Goal: Navigation & Orientation: Find specific page/section

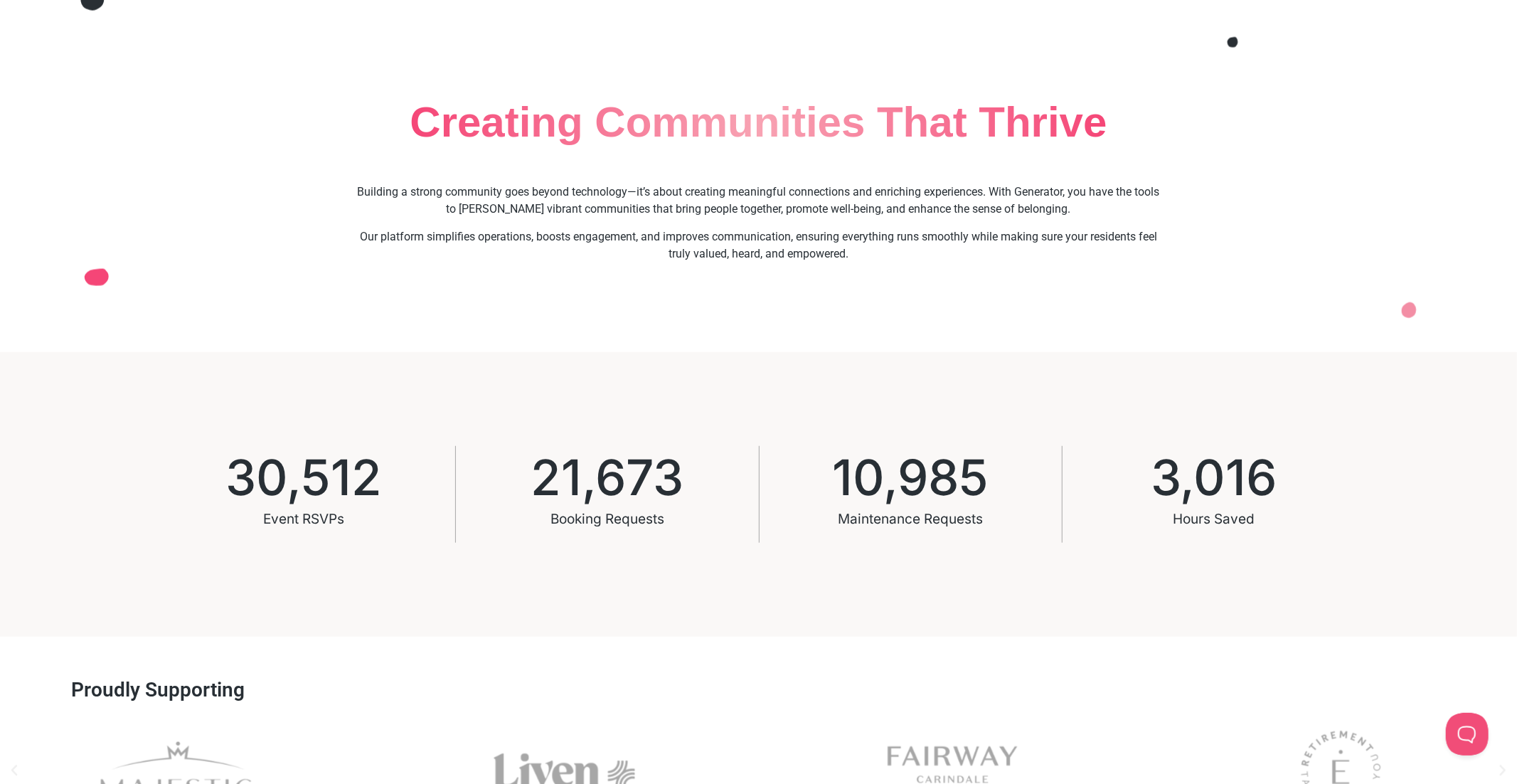
scroll to position [868, 0]
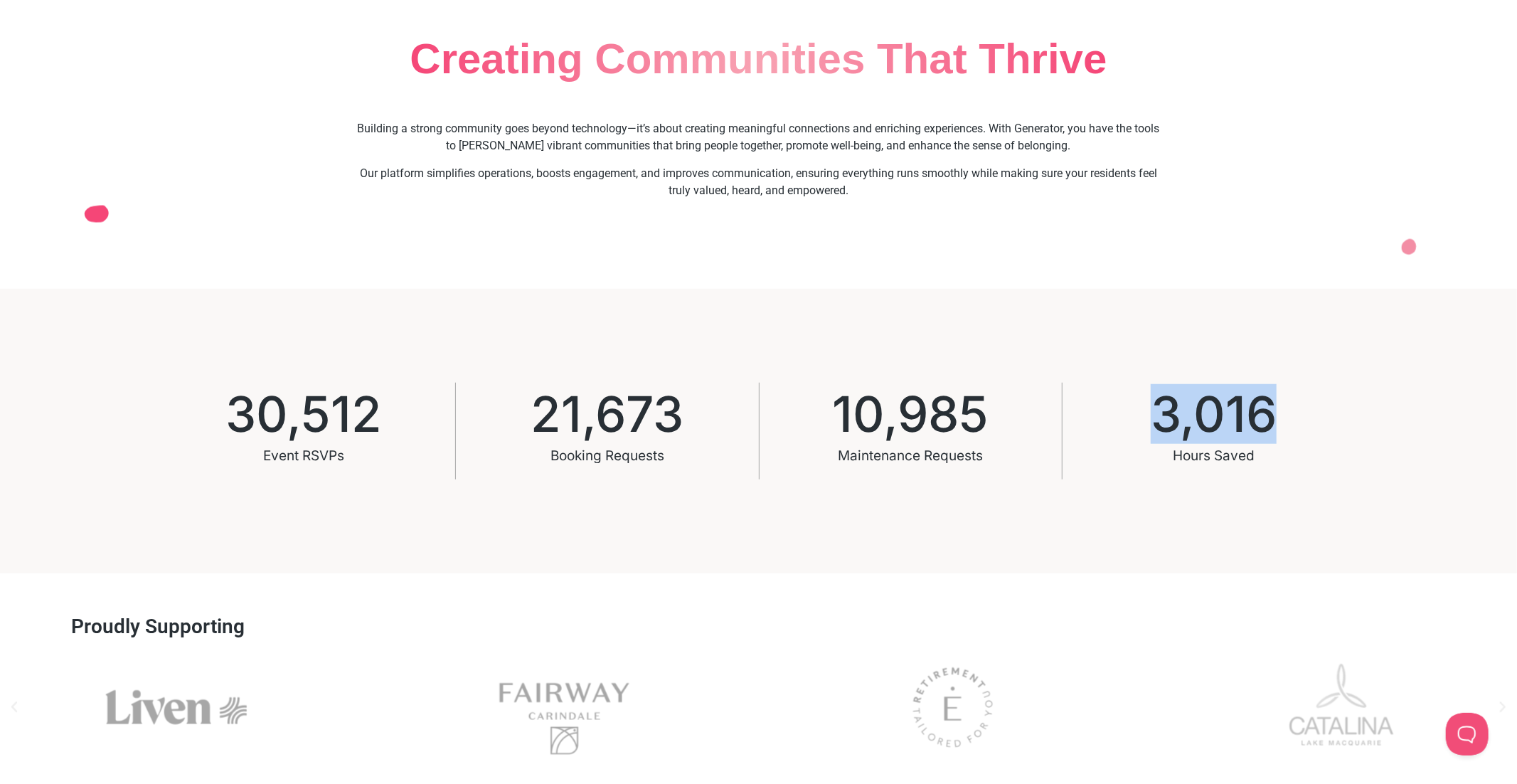
drag, startPoint x: 1273, startPoint y: 406, endPoint x: 1143, endPoint y: 407, distance: 130.0
click at [1143, 407] on div "Hours Saved 3,016" at bounding box center [1213, 431] width 304 height 97
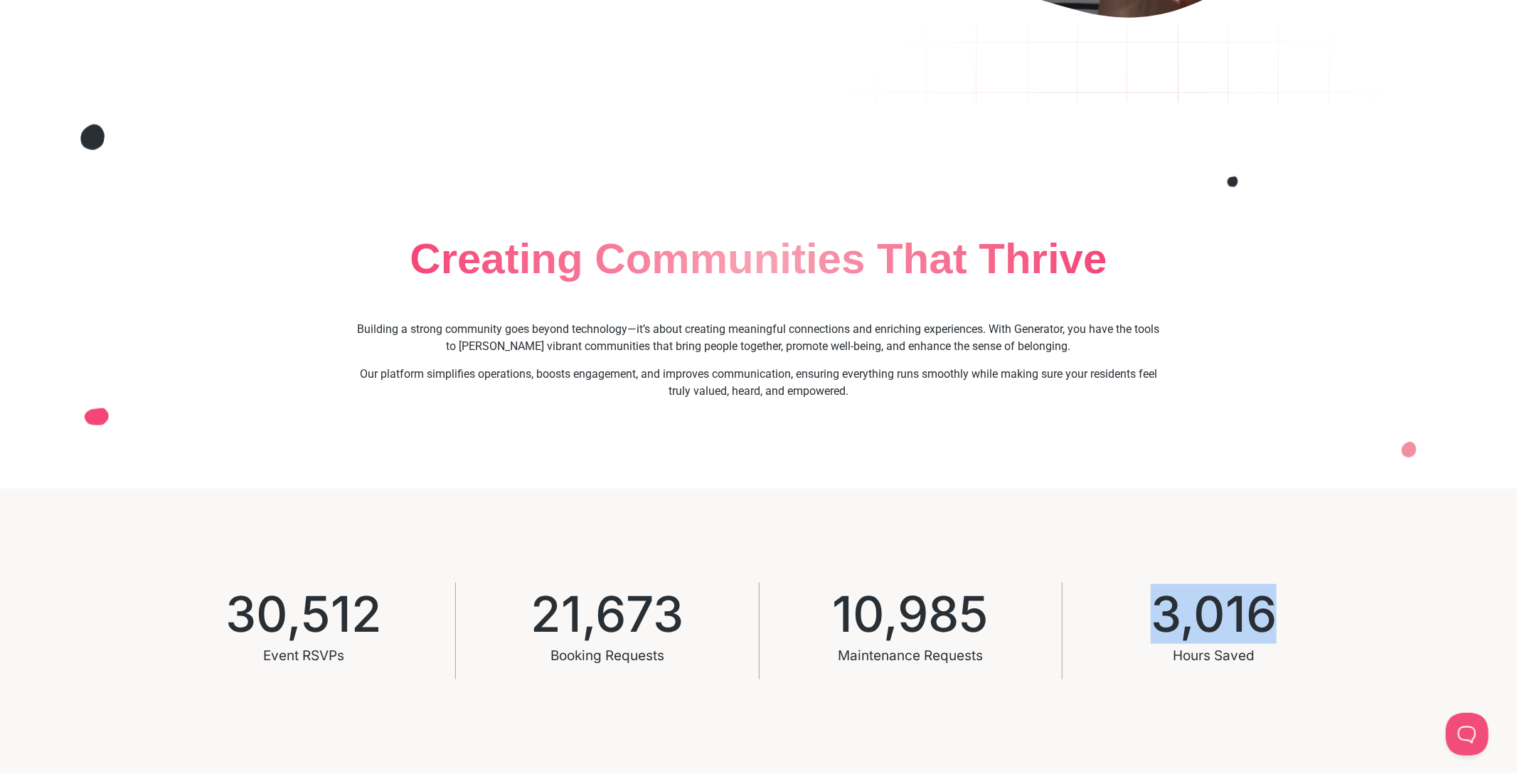
scroll to position [670, 0]
click at [811, 403] on div "Building a strong community goes beyond technology—it’s about creating meaningf…" at bounding box center [758, 365] width 809 height 89
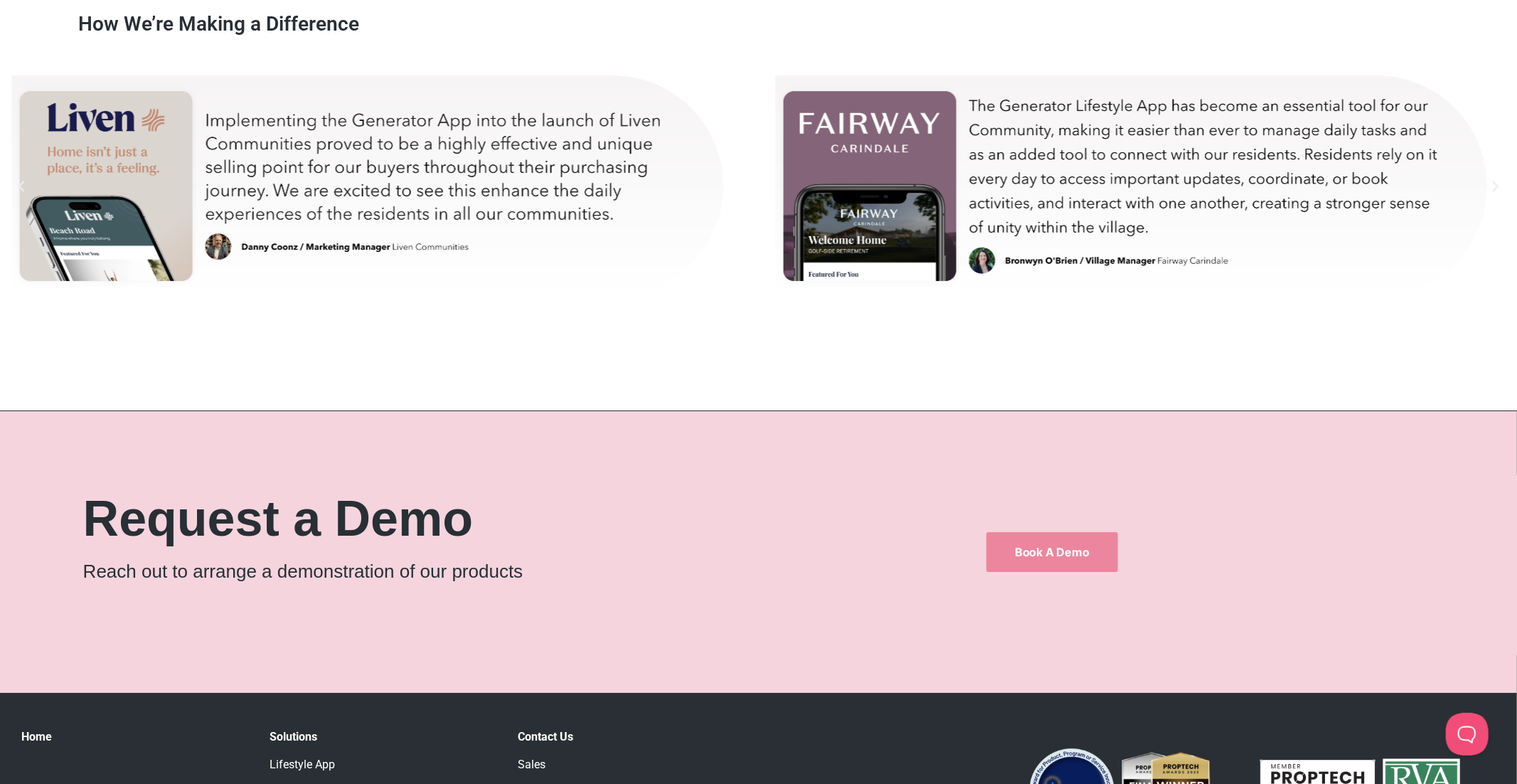
scroll to position [8591, 0]
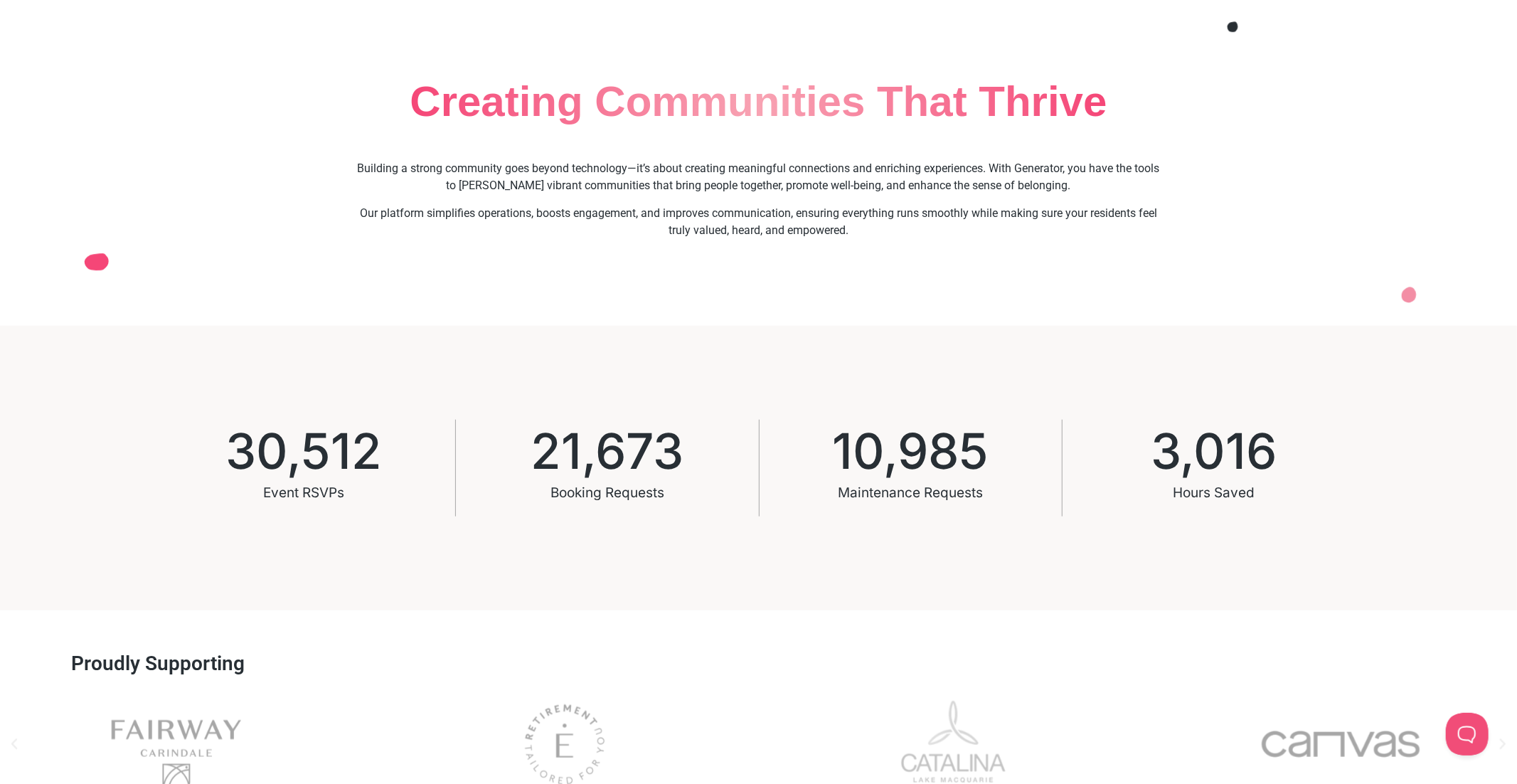
scroll to position [0, 0]
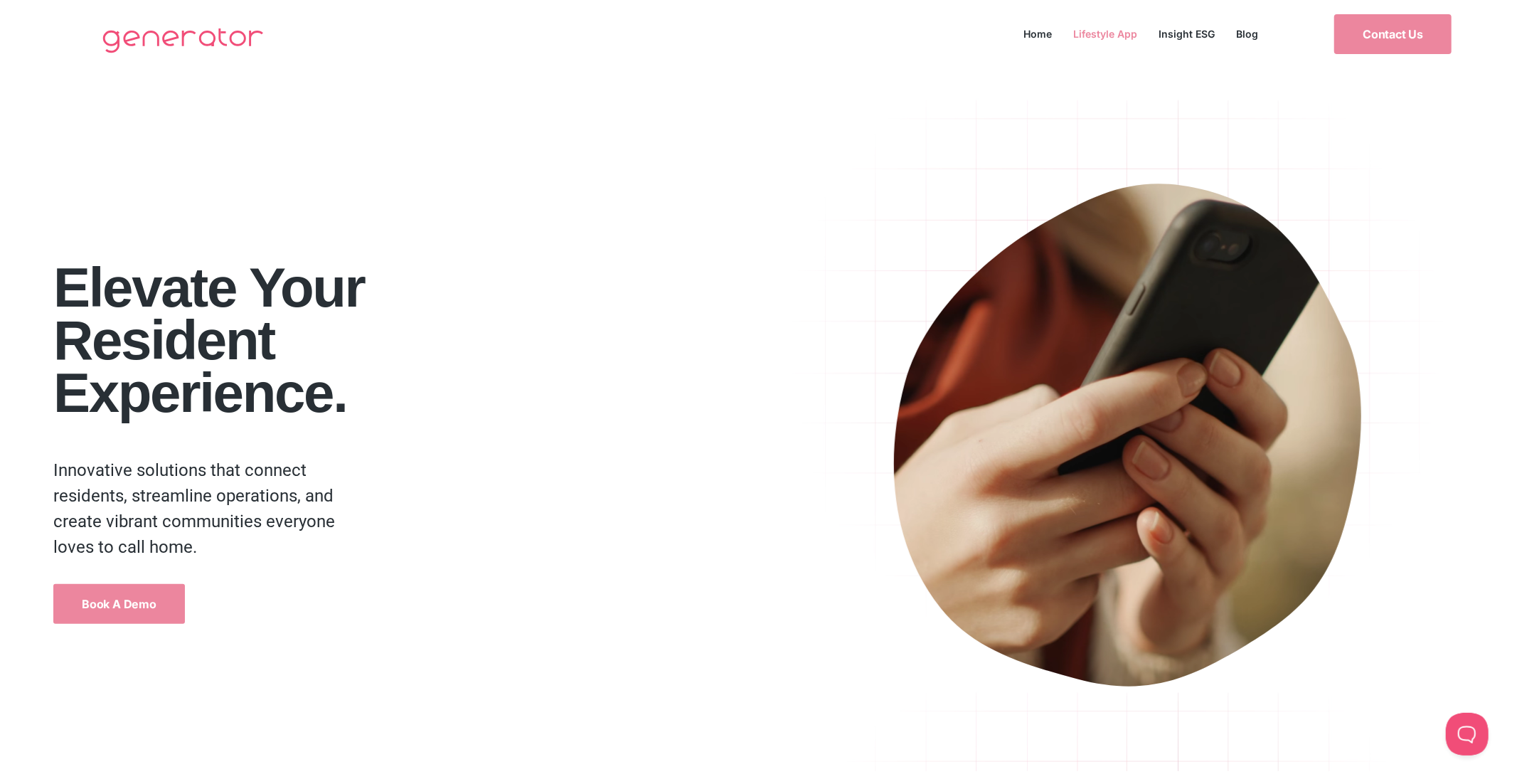
click at [1110, 38] on link "Lifestyle App" at bounding box center [1106, 33] width 85 height 19
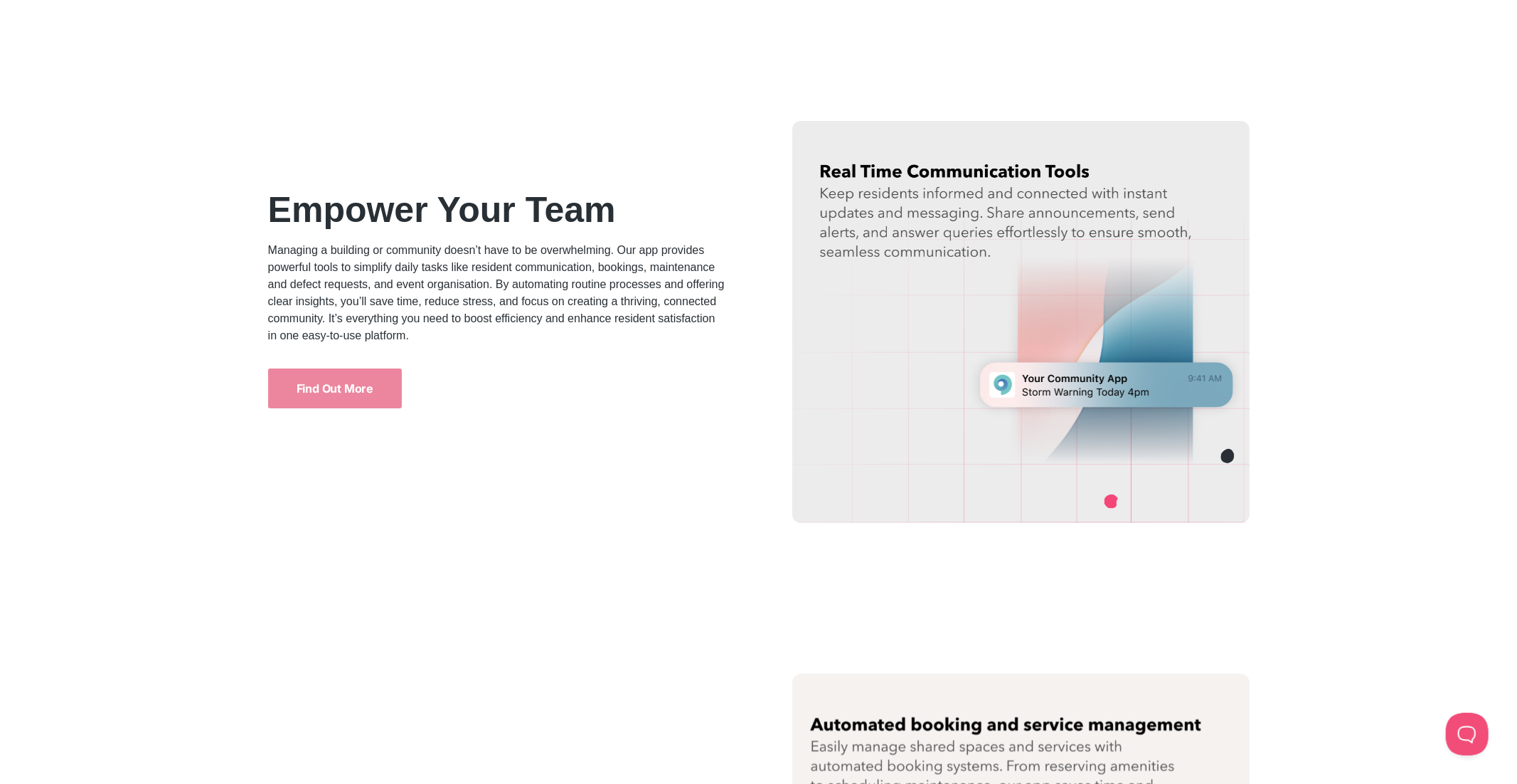
scroll to position [1836, 0]
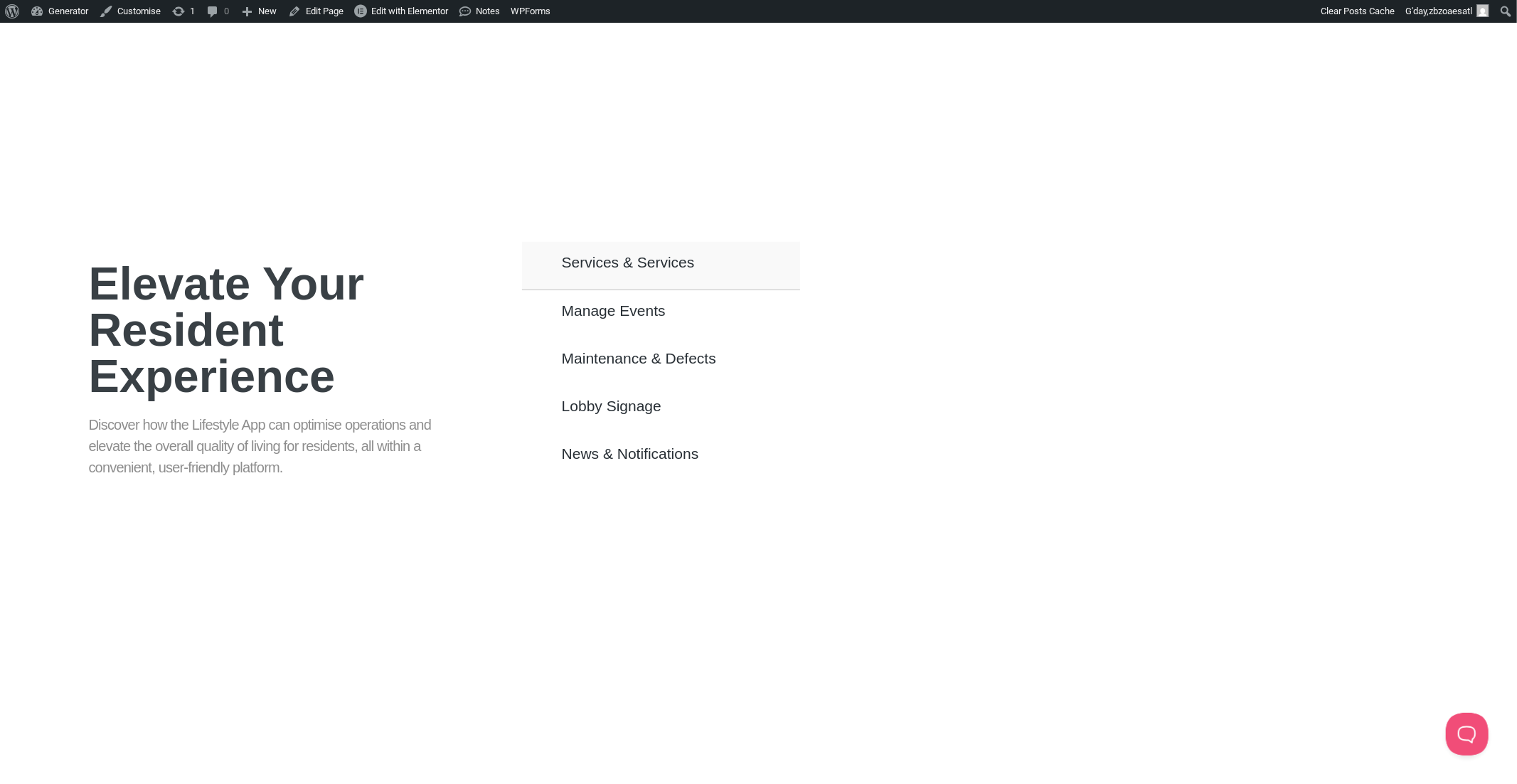
scroll to position [875, 0]
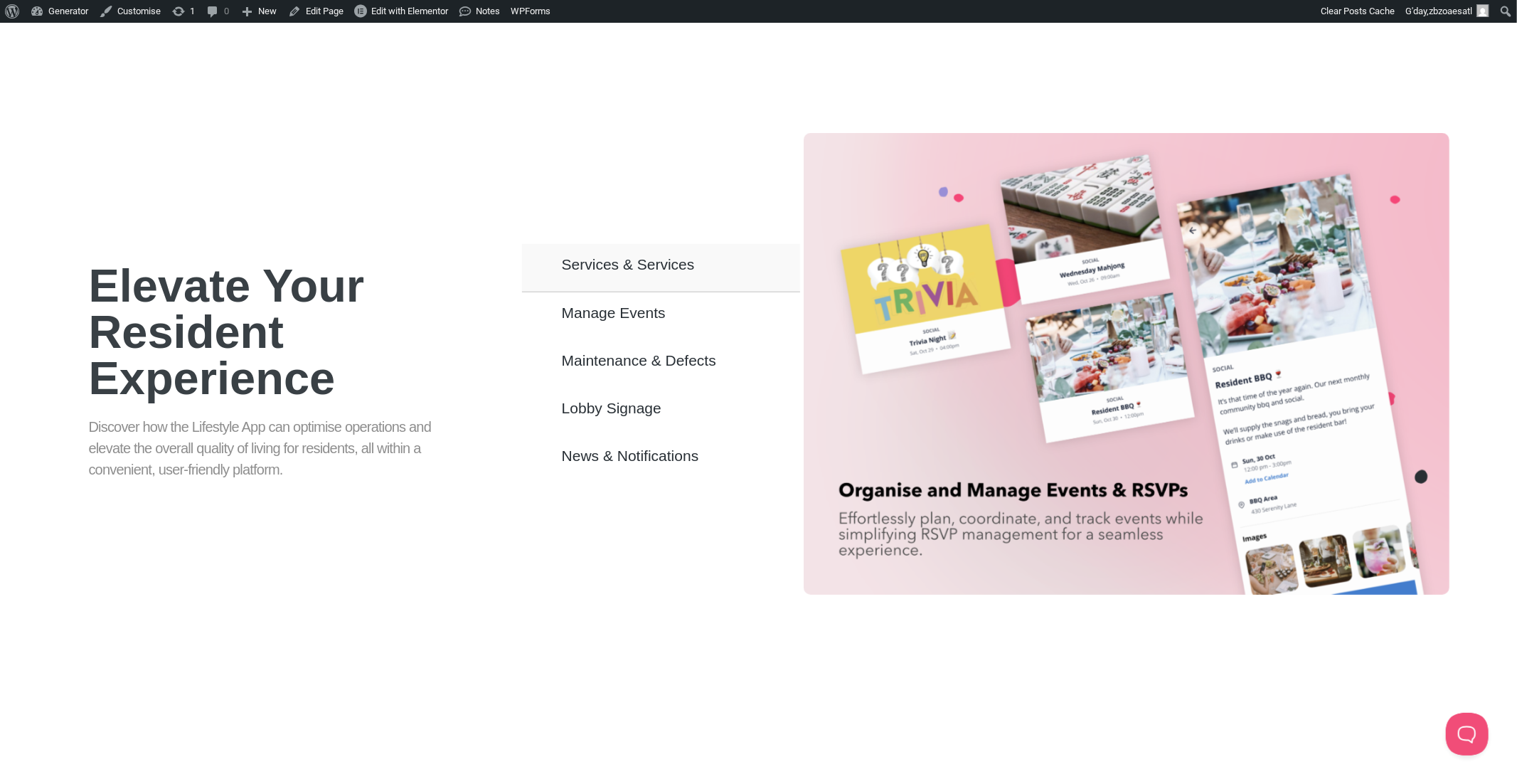
drag, startPoint x: 962, startPoint y: 554, endPoint x: 952, endPoint y: 551, distance: 10.4
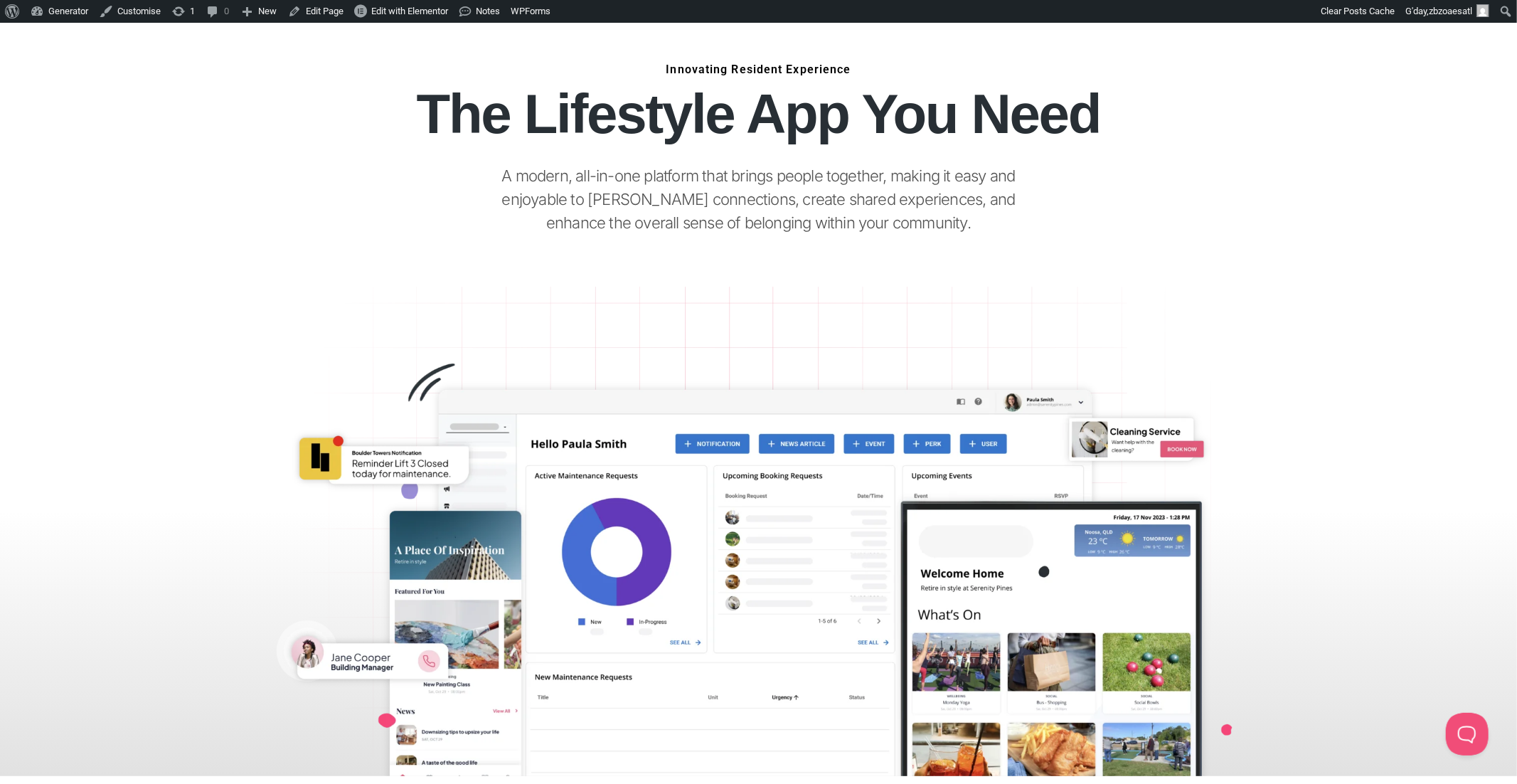
scroll to position [0, 0]
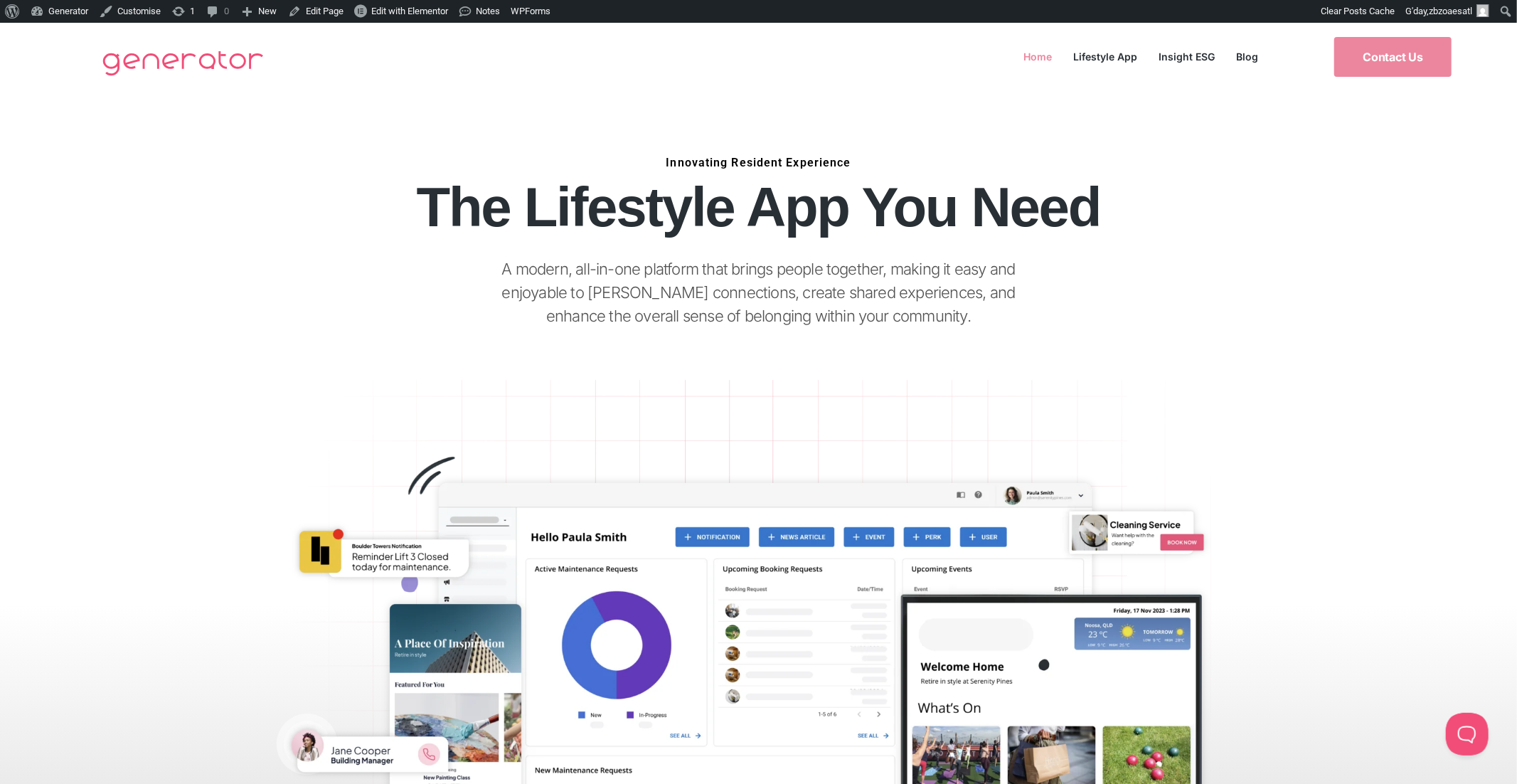
click at [1035, 56] on link "Home" at bounding box center [1039, 56] width 50 height 19
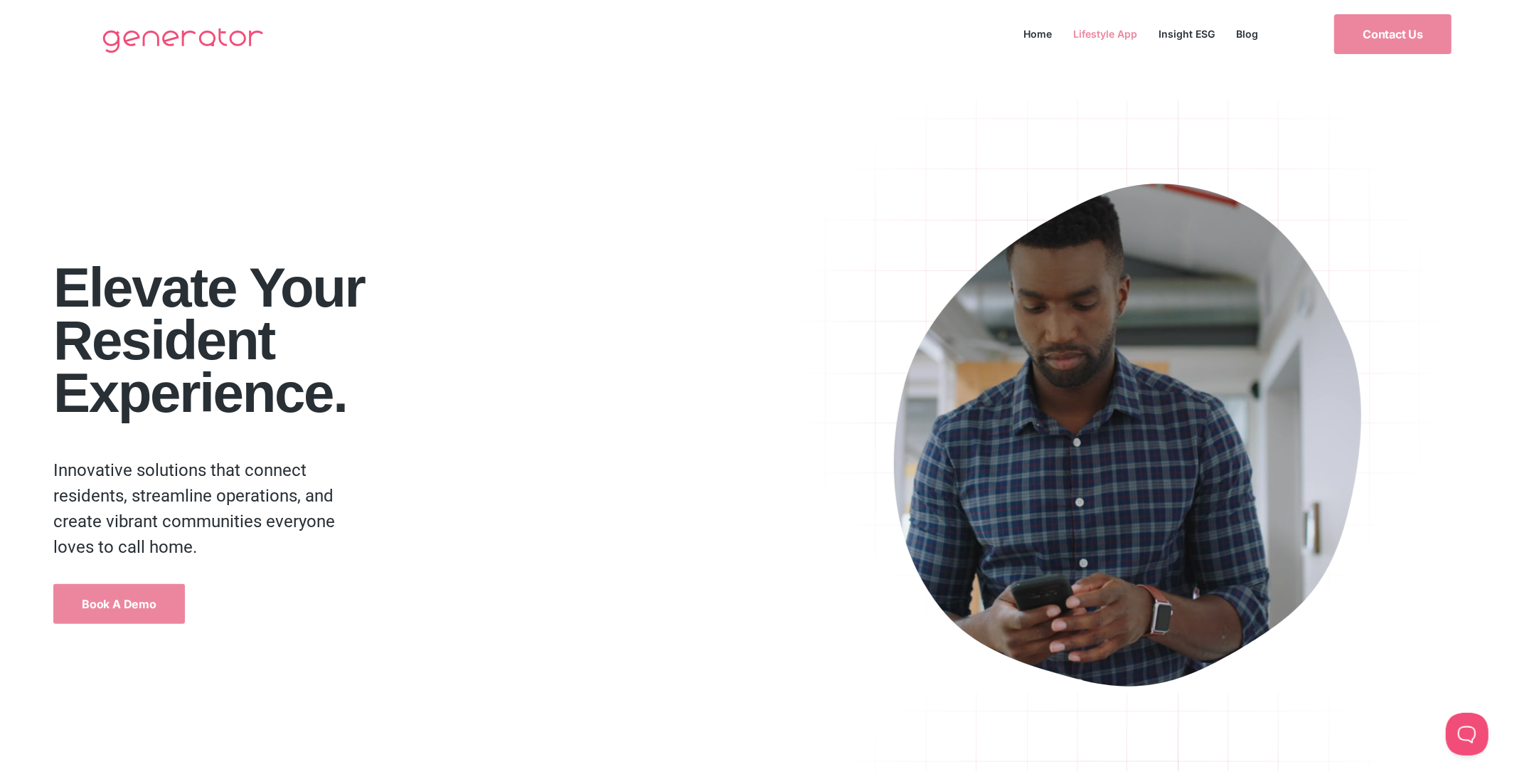
click at [1118, 29] on link "Lifestyle App" at bounding box center [1106, 33] width 85 height 19
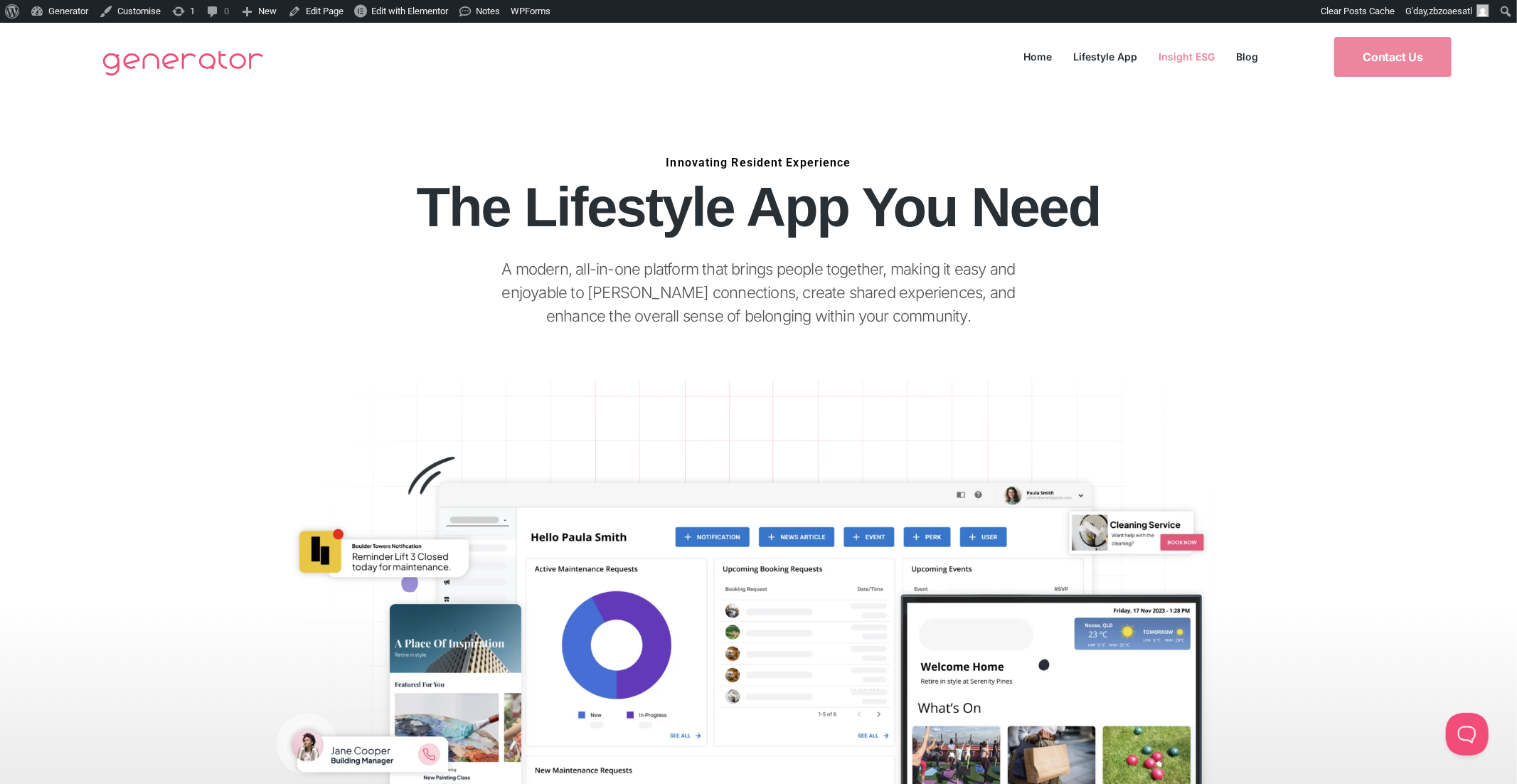
click at [1186, 52] on link "Insight ESG" at bounding box center [1187, 56] width 78 height 19
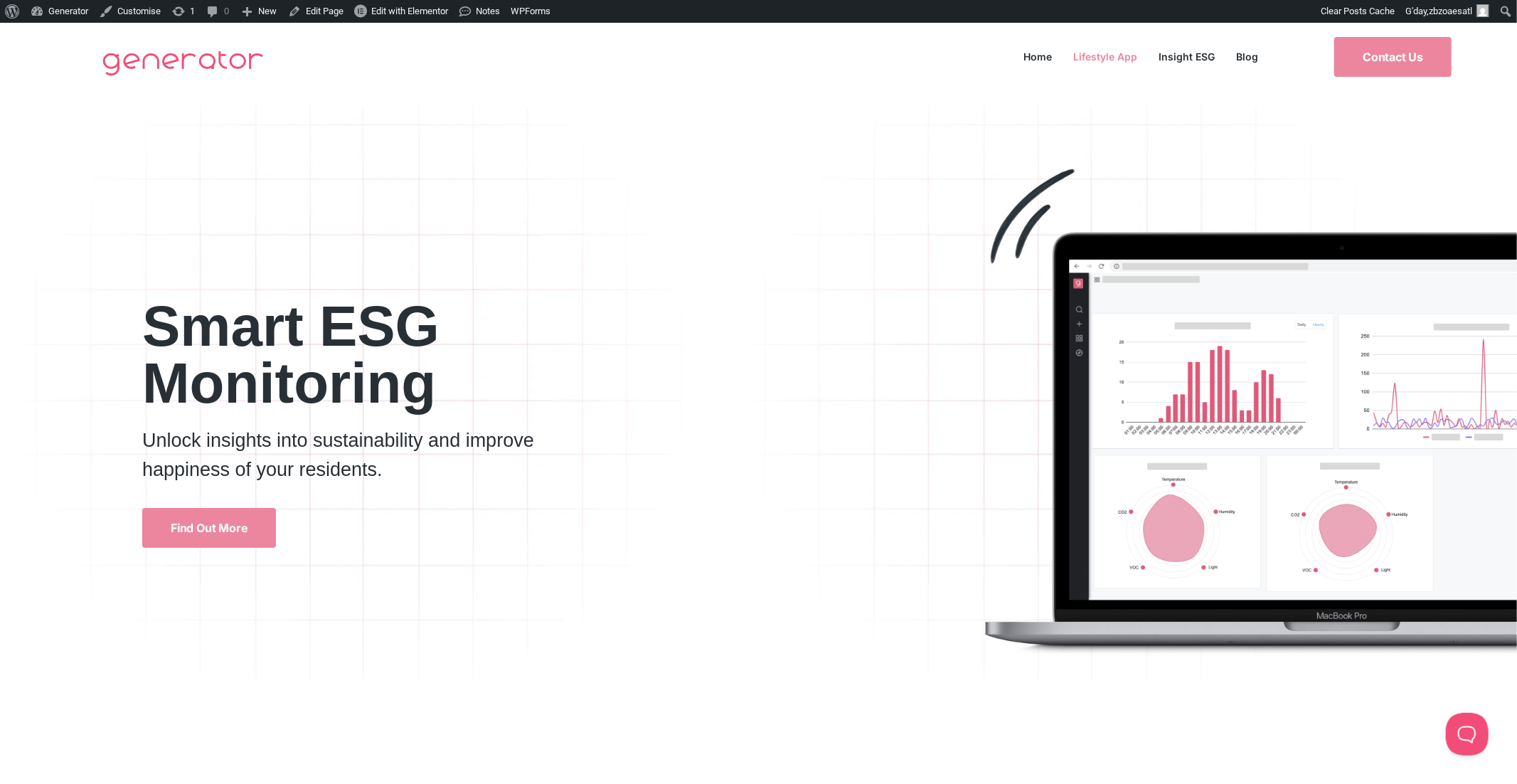
click at [1110, 58] on link "Lifestyle App" at bounding box center [1106, 56] width 85 height 19
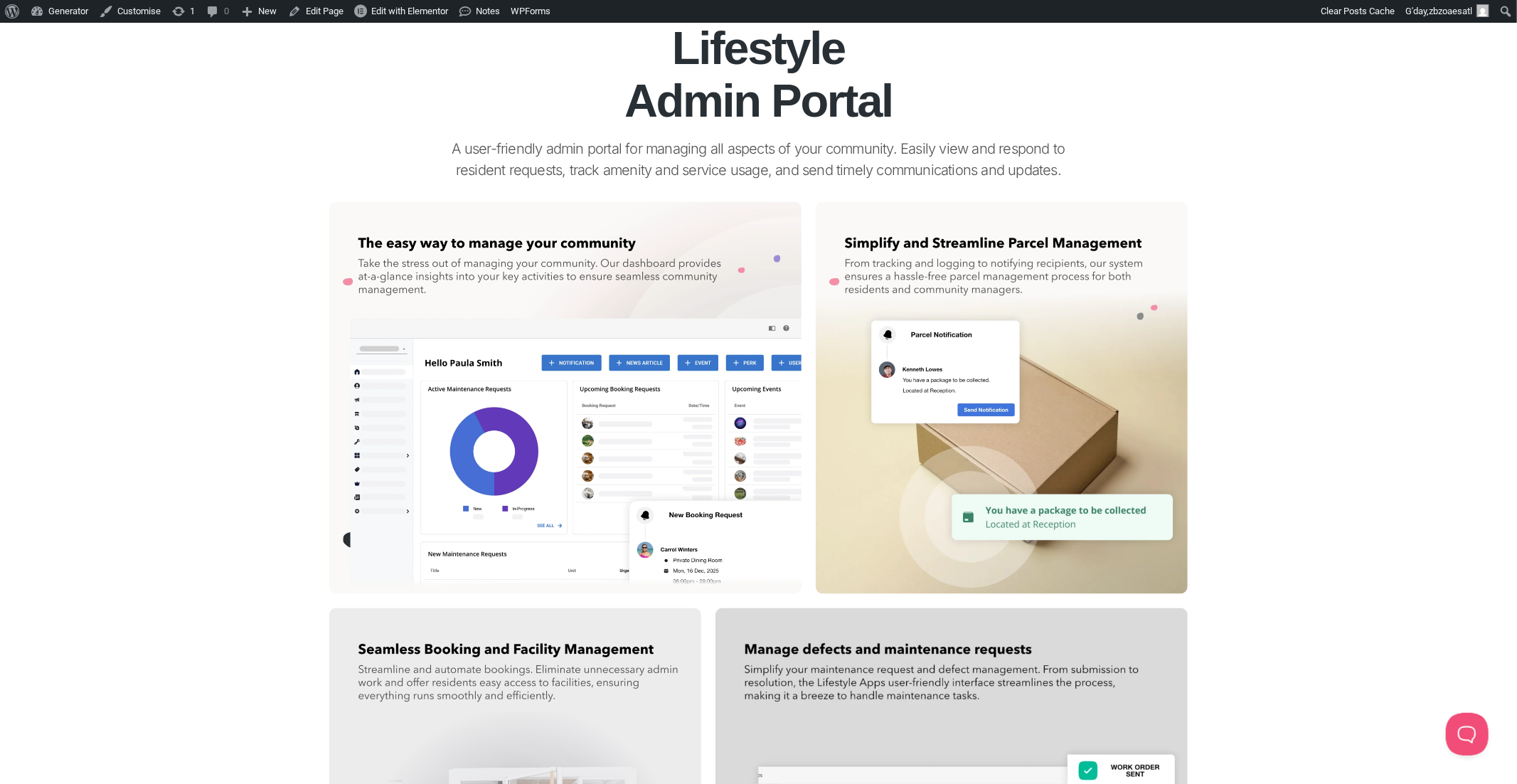
scroll to position [1637, 0]
